Goal: Transaction & Acquisition: Purchase product/service

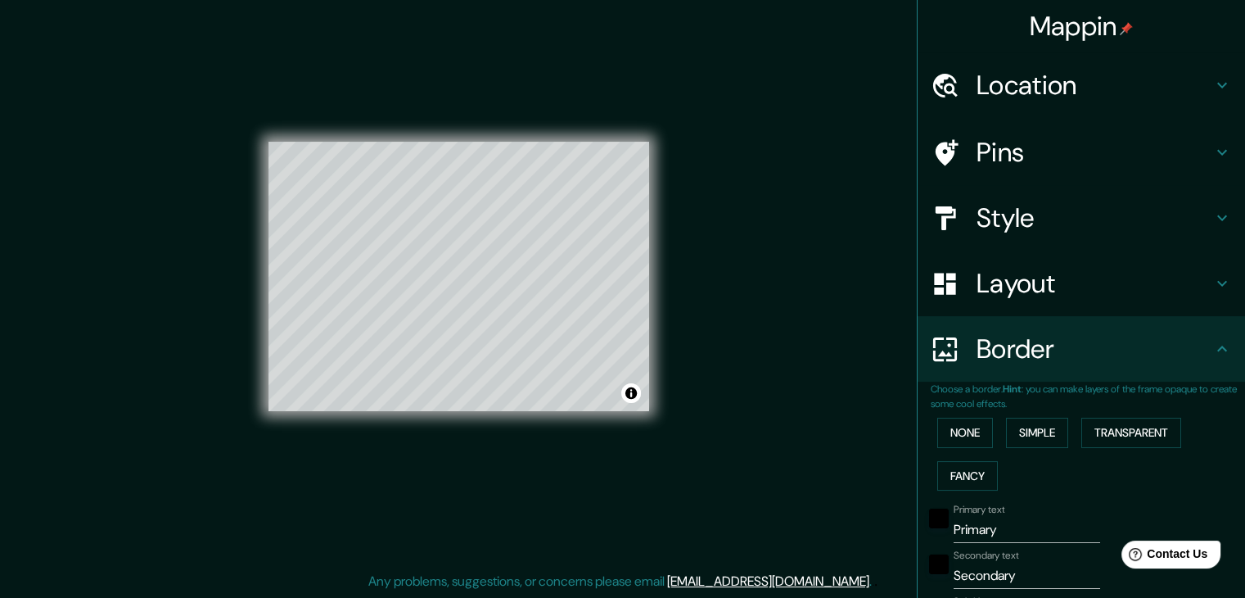
scroll to position [332, 0]
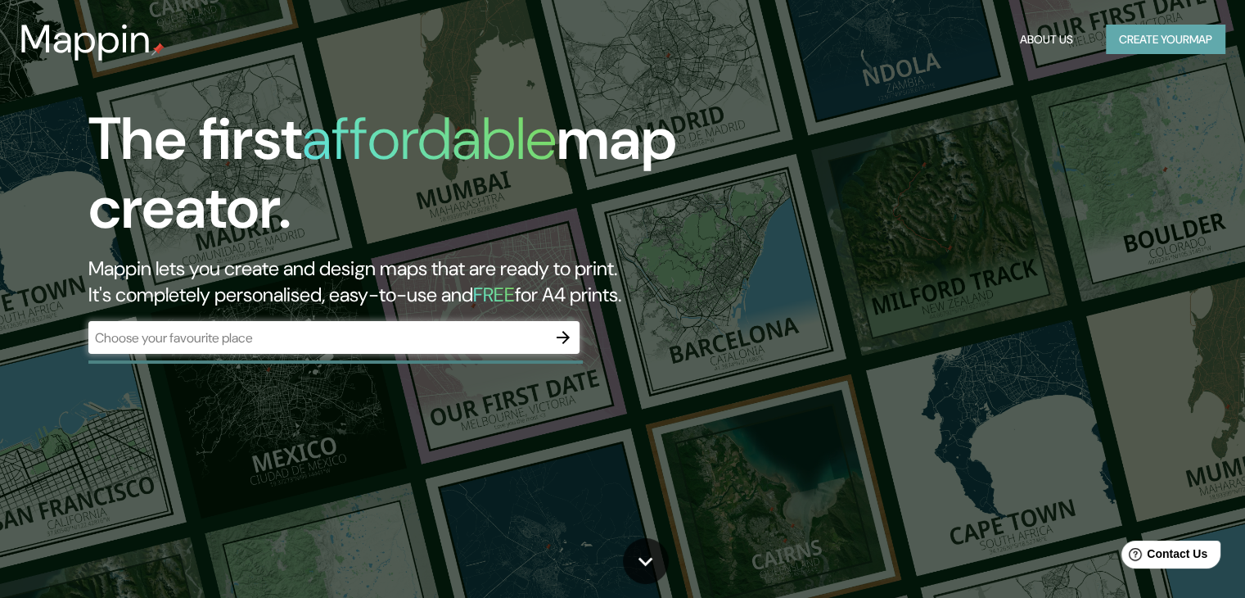
click at [1133, 47] on button "Create your map" at bounding box center [1166, 40] width 120 height 30
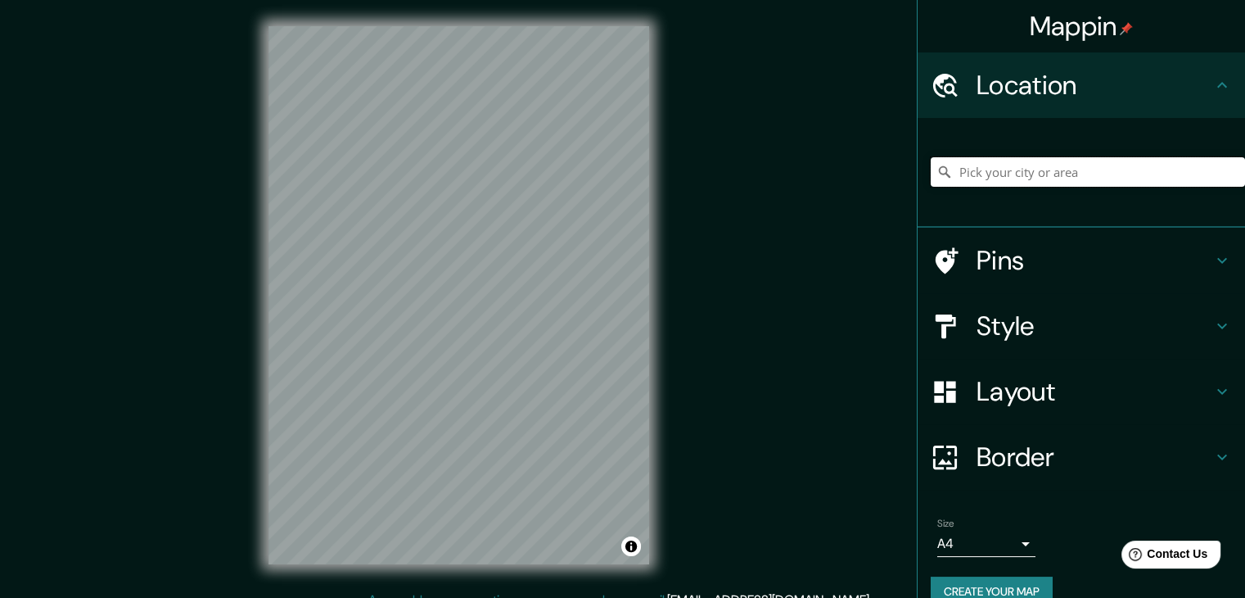
click at [1010, 161] on input "Pick your city or area" at bounding box center [1088, 171] width 314 height 29
click at [960, 168] on input "Pick your city or area" at bounding box center [1088, 171] width 314 height 29
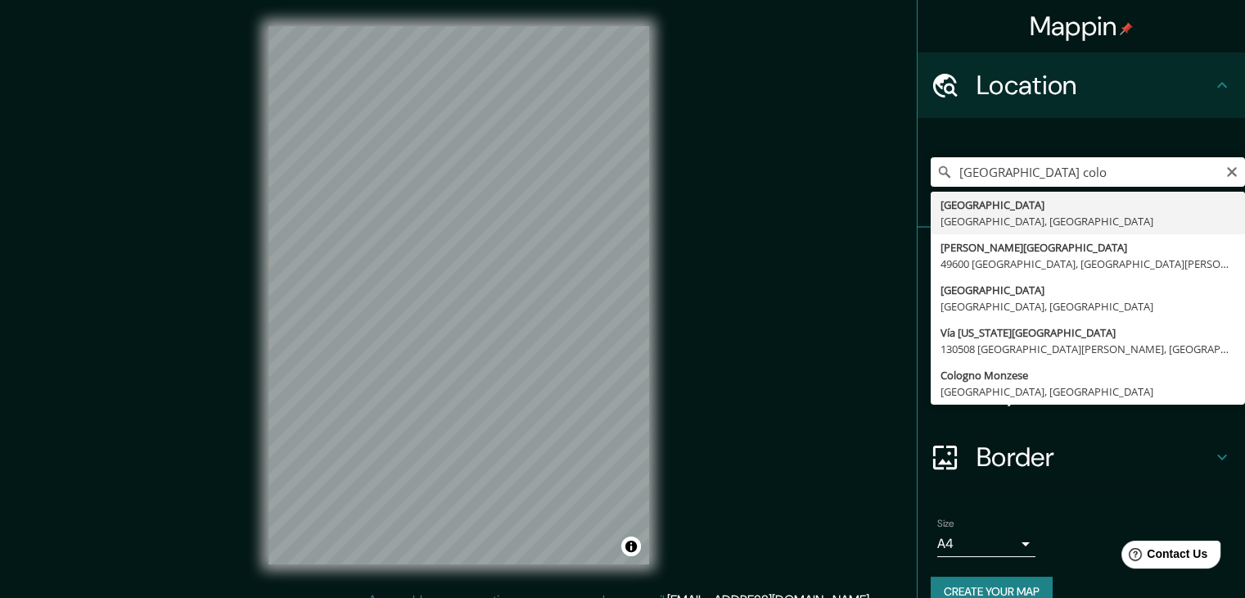
type input "[GEOGRAPHIC_DATA], [GEOGRAPHIC_DATA], [GEOGRAPHIC_DATA]"
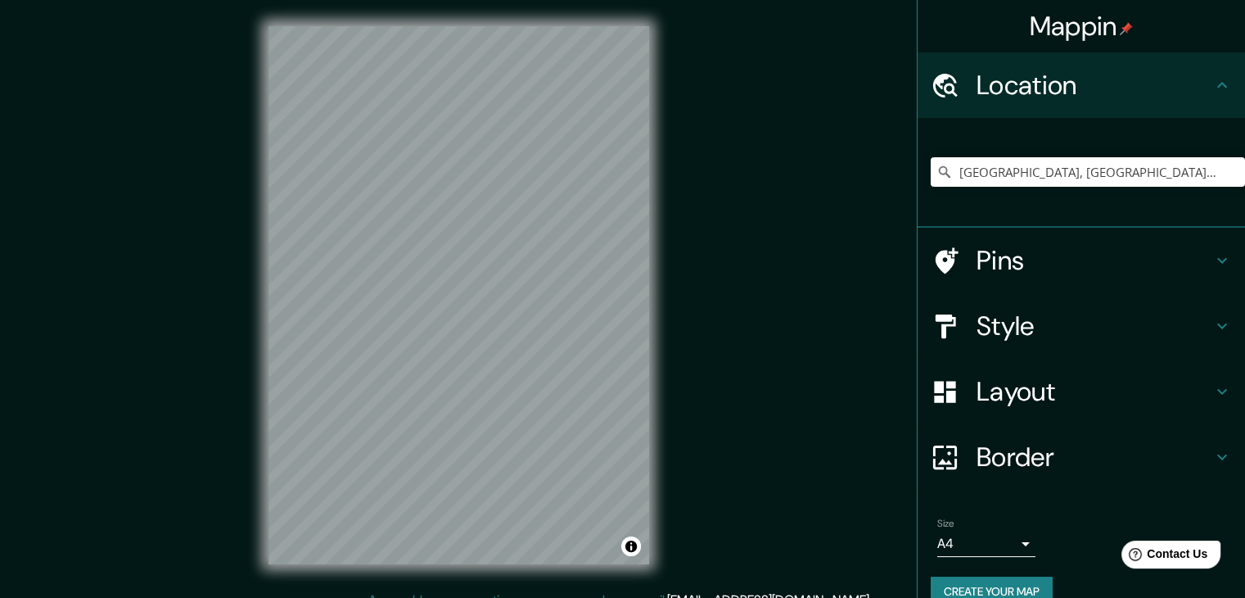
click at [1081, 273] on h4 "Pins" at bounding box center [1095, 260] width 236 height 33
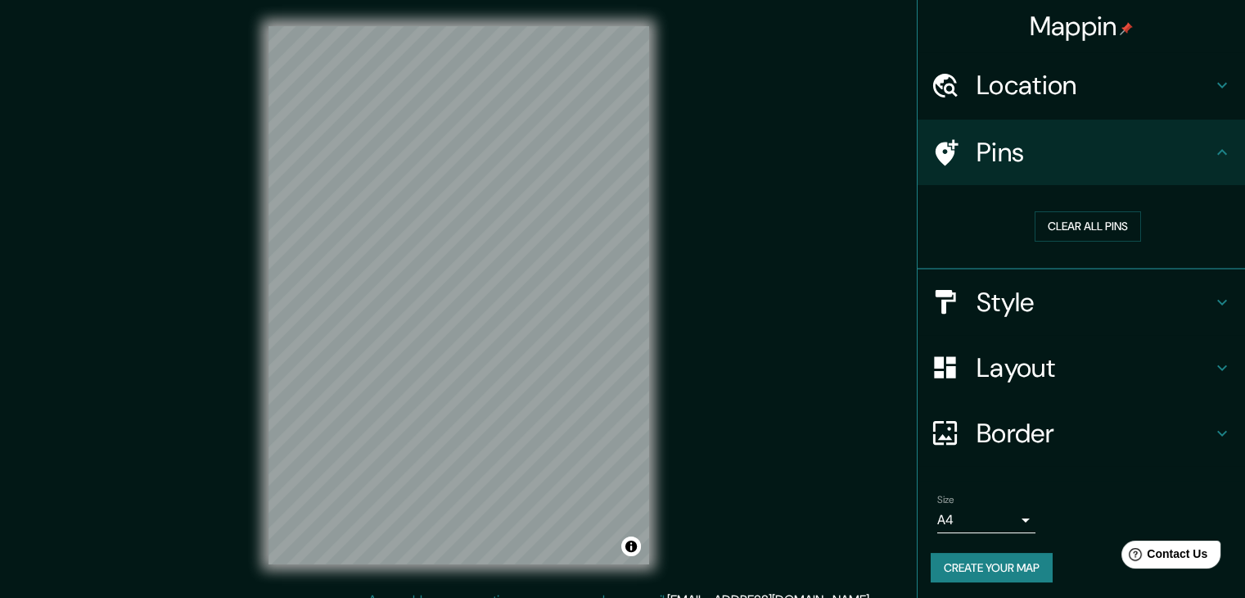
click at [1067, 303] on h4 "Style" at bounding box center [1095, 302] width 236 height 33
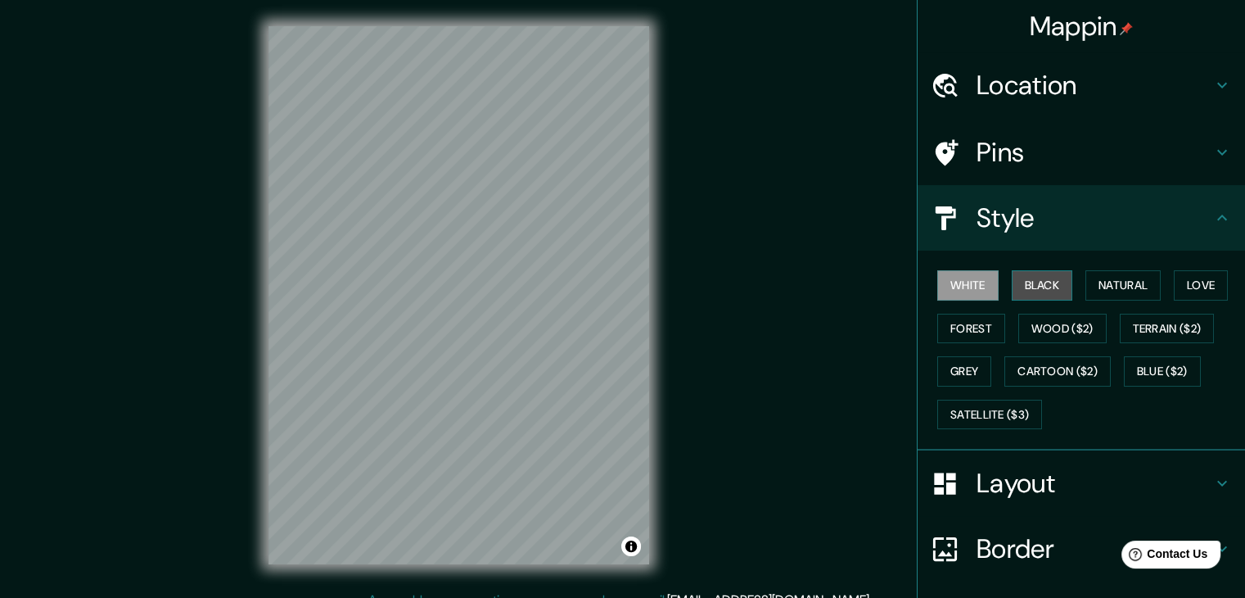
click at [1031, 286] on button "Black" at bounding box center [1042, 285] width 61 height 30
click at [666, 219] on div "© Mapbox © OpenStreetMap Improve this map" at bounding box center [458, 295] width 433 height 590
click at [983, 467] on h4 "Layout" at bounding box center [1095, 483] width 236 height 33
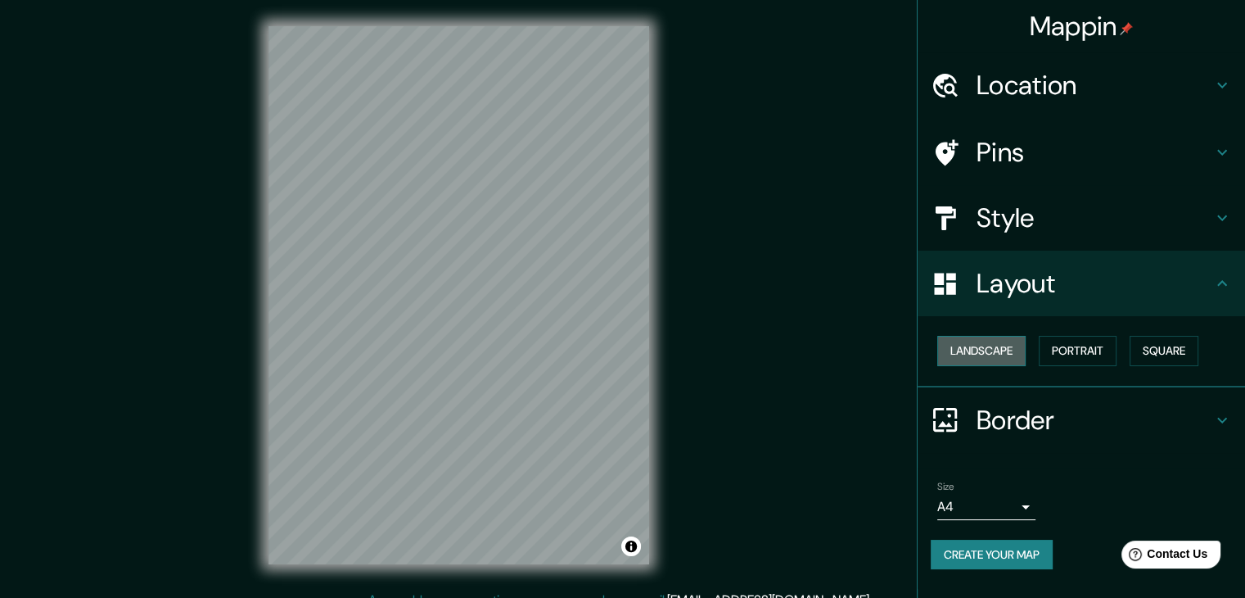
click at [1015, 339] on button "Landscape" at bounding box center [981, 351] width 88 height 30
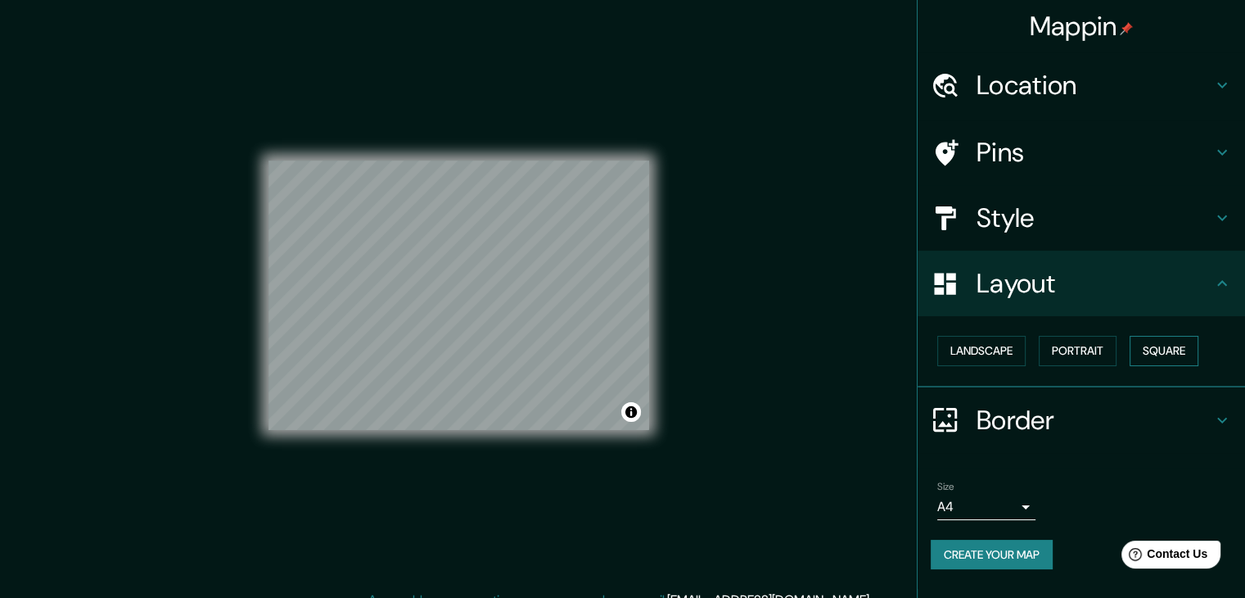
click at [1156, 361] on button "Square" at bounding box center [1164, 351] width 69 height 30
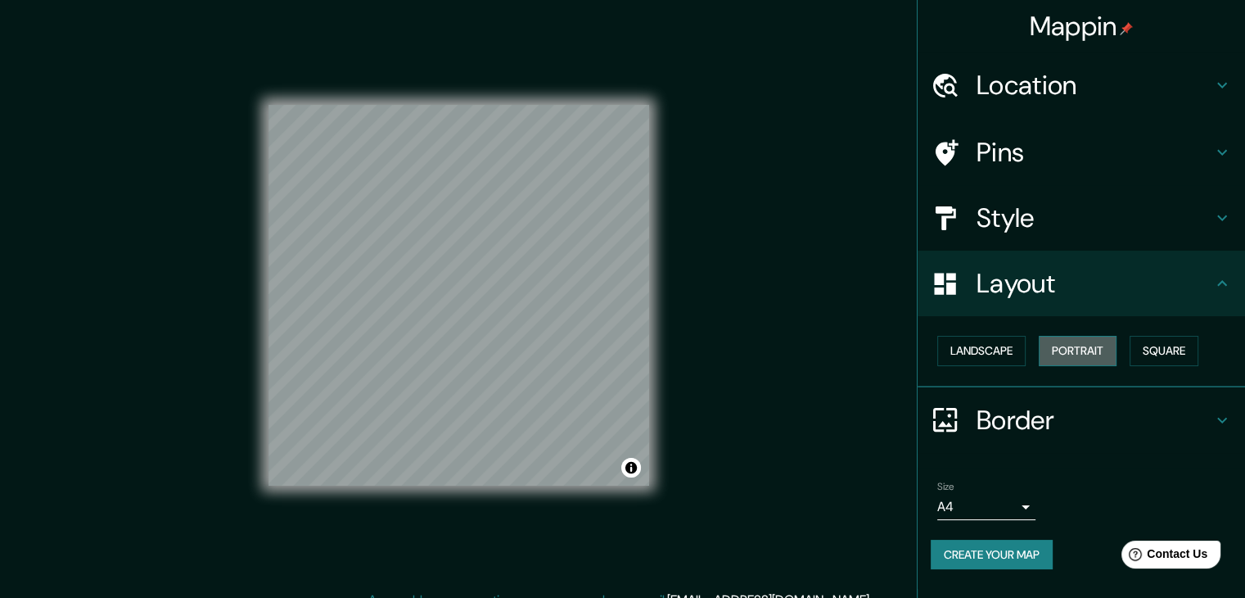
click at [1050, 352] on button "Portrait" at bounding box center [1078, 351] width 78 height 30
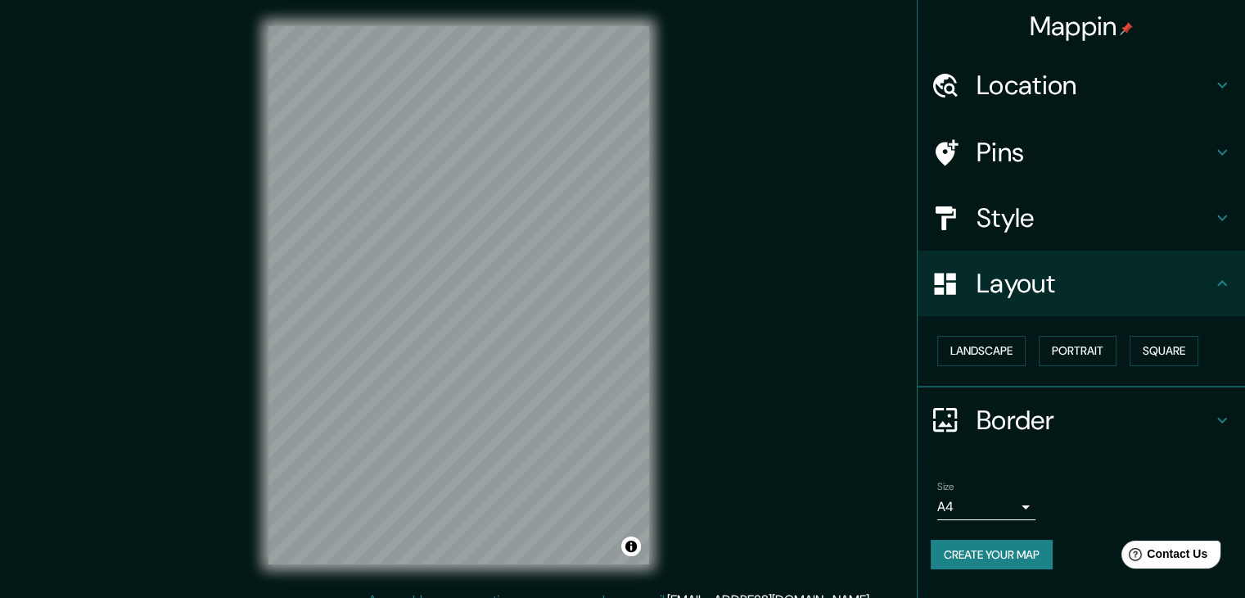
click at [1029, 350] on div "Landscape Portrait Square" at bounding box center [1088, 350] width 314 height 43
click at [1004, 350] on button "Landscape" at bounding box center [981, 351] width 88 height 30
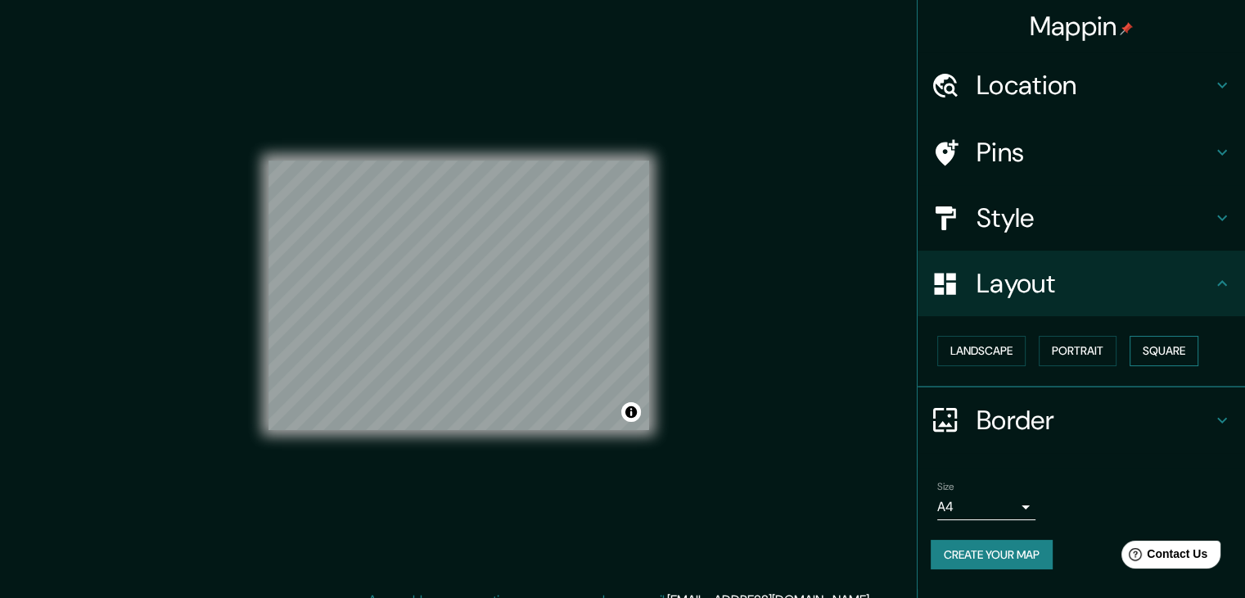
click at [1147, 350] on button "Square" at bounding box center [1164, 351] width 69 height 30
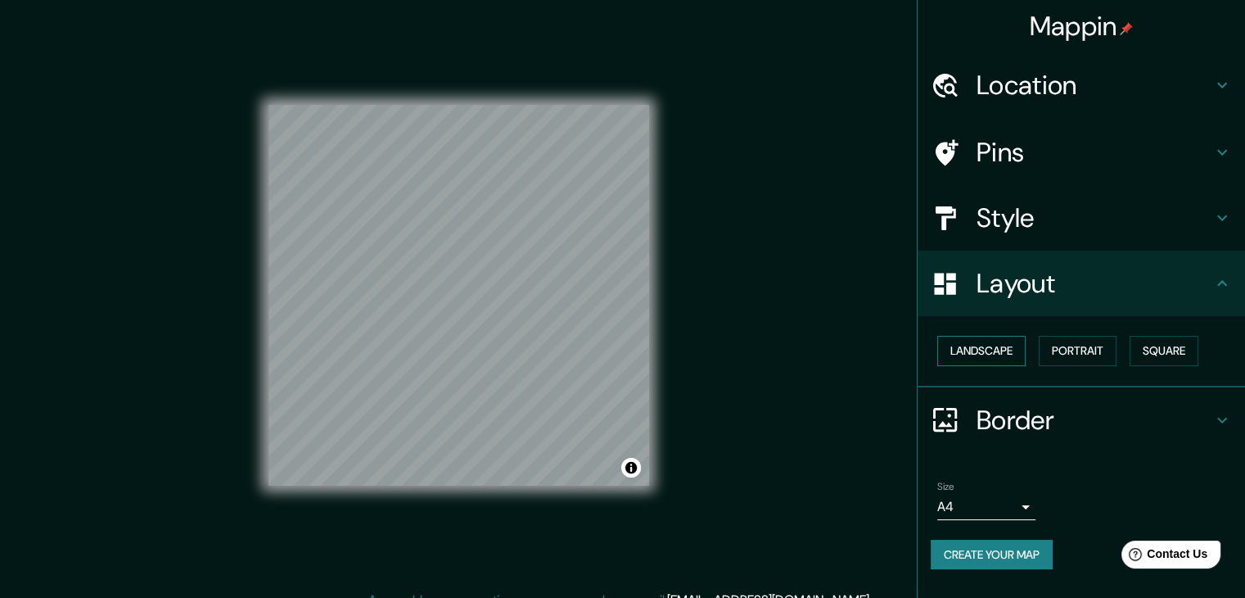
click at [1023, 346] on button "Landscape" at bounding box center [981, 351] width 88 height 30
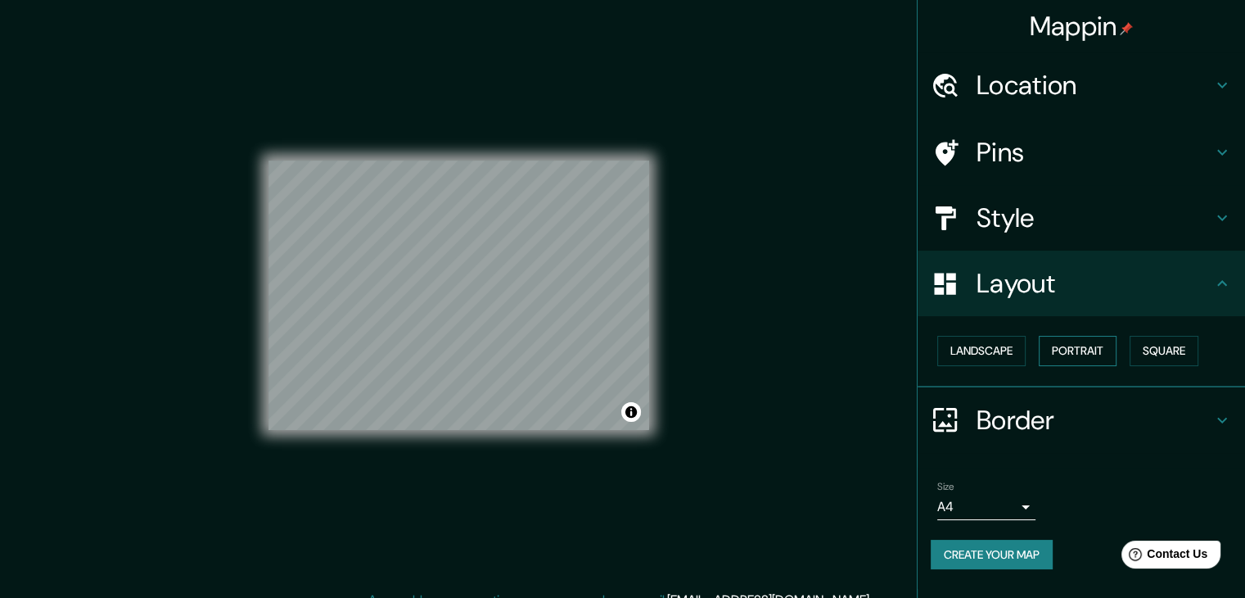
click at [1061, 346] on button "Portrait" at bounding box center [1078, 351] width 78 height 30
